Goal: Task Accomplishment & Management: Complete application form

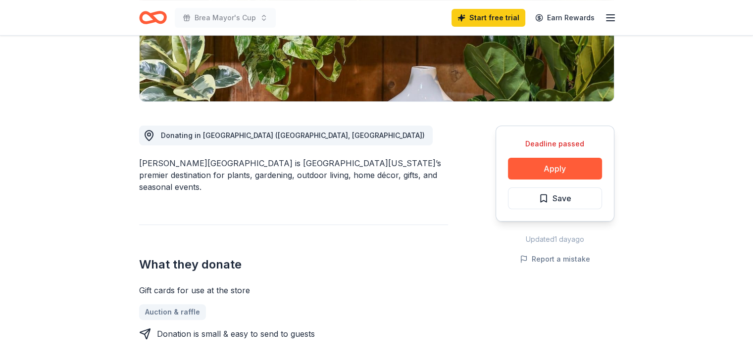
scroll to position [201, 0]
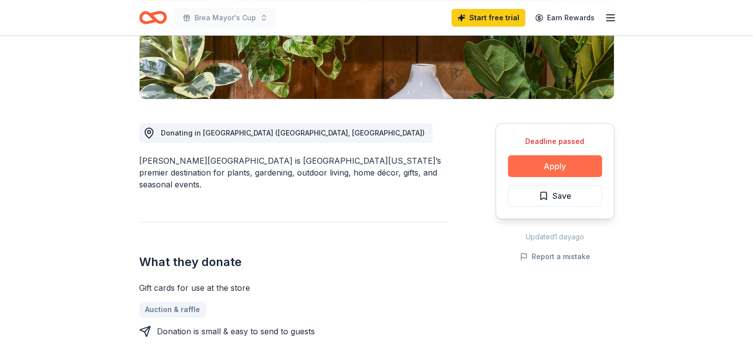
click at [566, 165] on button "Apply" at bounding box center [555, 166] width 94 height 22
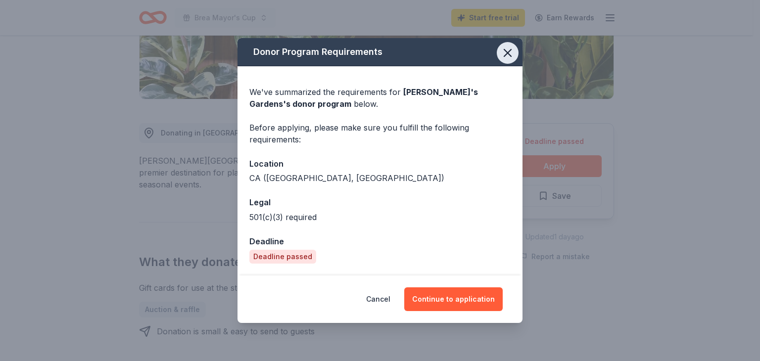
click at [514, 54] on icon "button" at bounding box center [508, 53] width 14 height 14
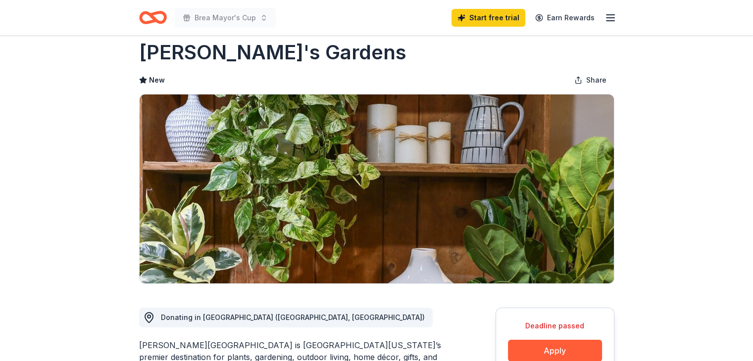
scroll to position [0, 0]
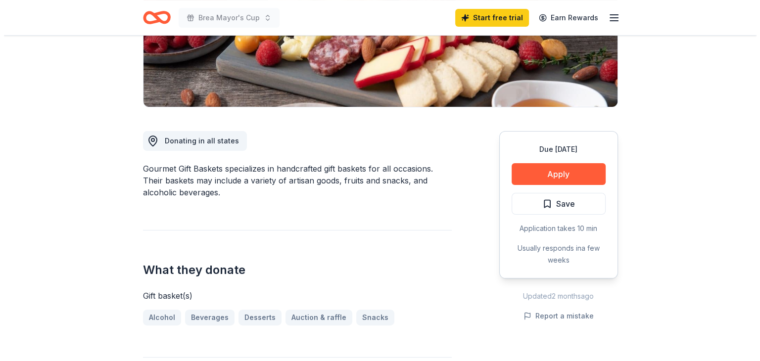
scroll to position [194, 0]
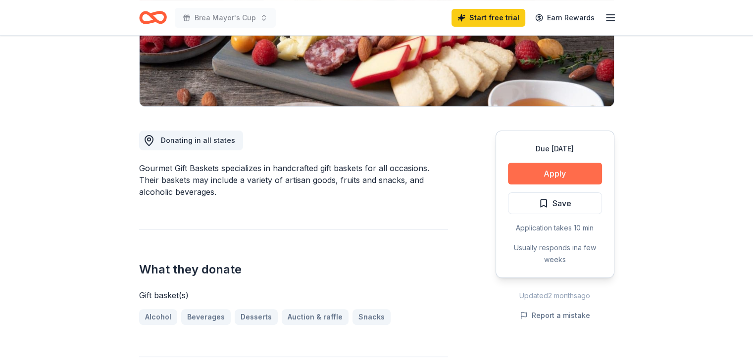
click at [542, 171] on button "Apply" at bounding box center [555, 174] width 94 height 22
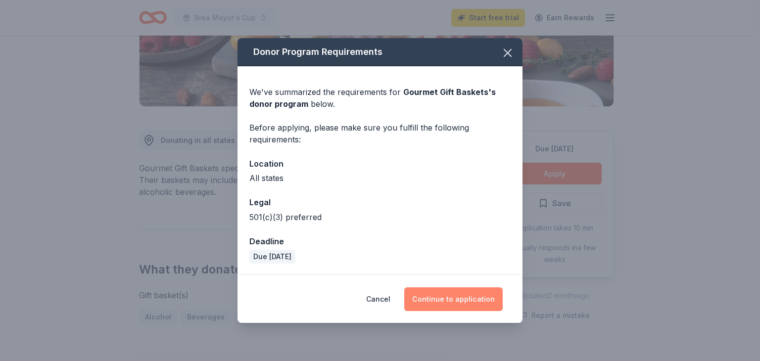
click at [458, 299] on button "Continue to application" at bounding box center [453, 300] width 98 height 24
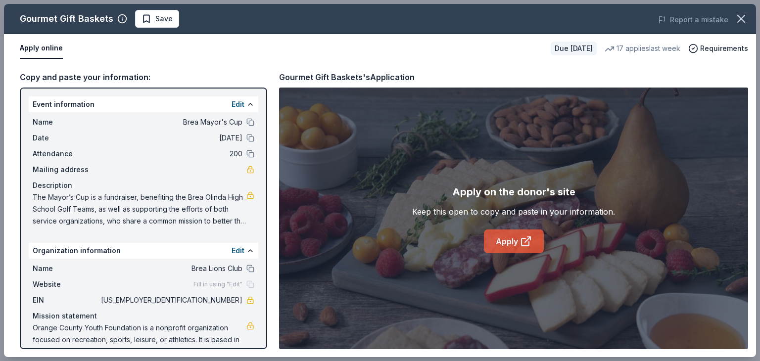
click at [516, 236] on link "Apply" at bounding box center [514, 242] width 60 height 24
